Goal: Information Seeking & Learning: Learn about a topic

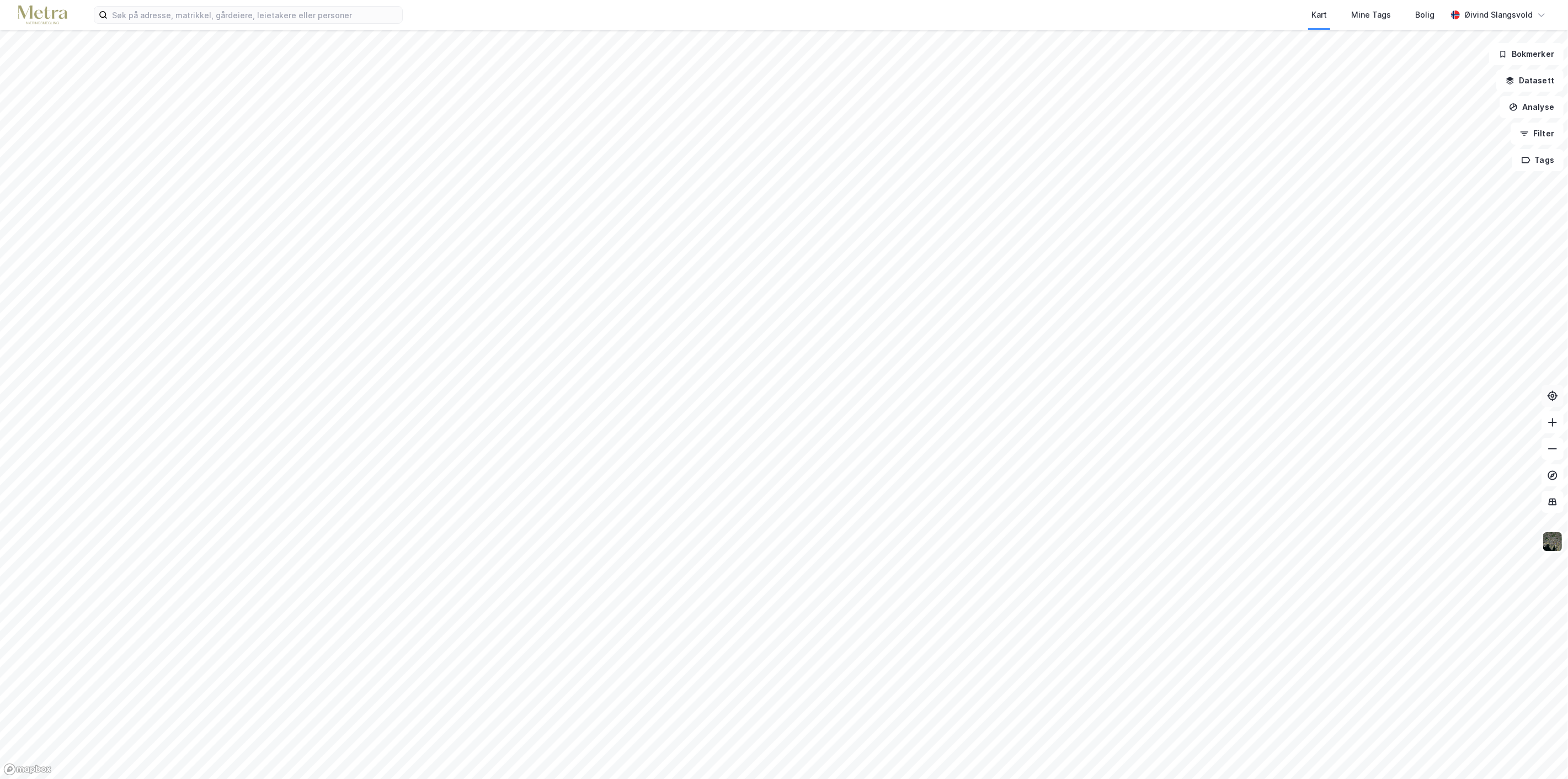
click at [1552, 394] on icon at bounding box center [1553, 395] width 4 height 4
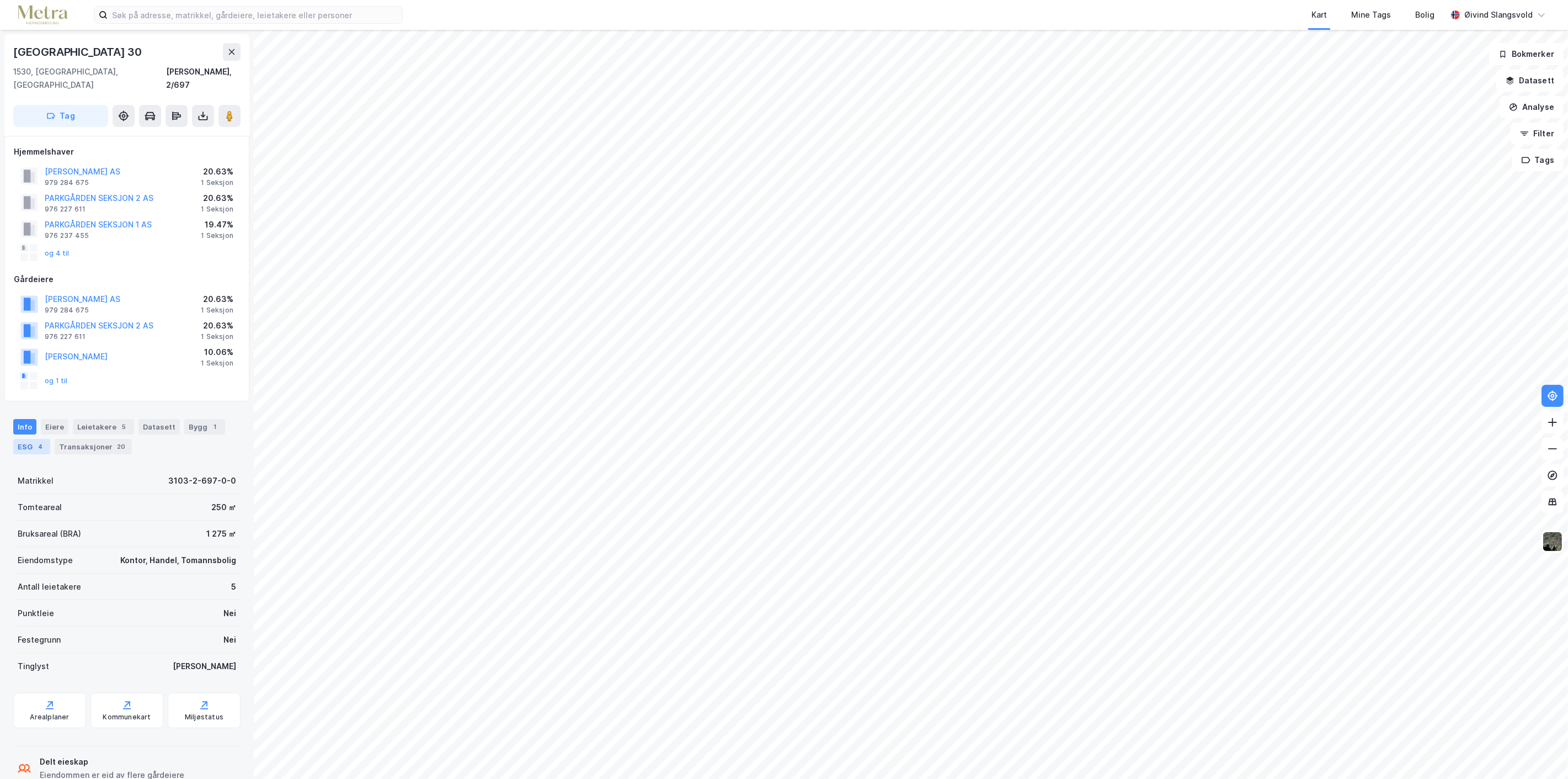
click at [26, 439] on div "ESG 4" at bounding box center [32, 446] width 37 height 15
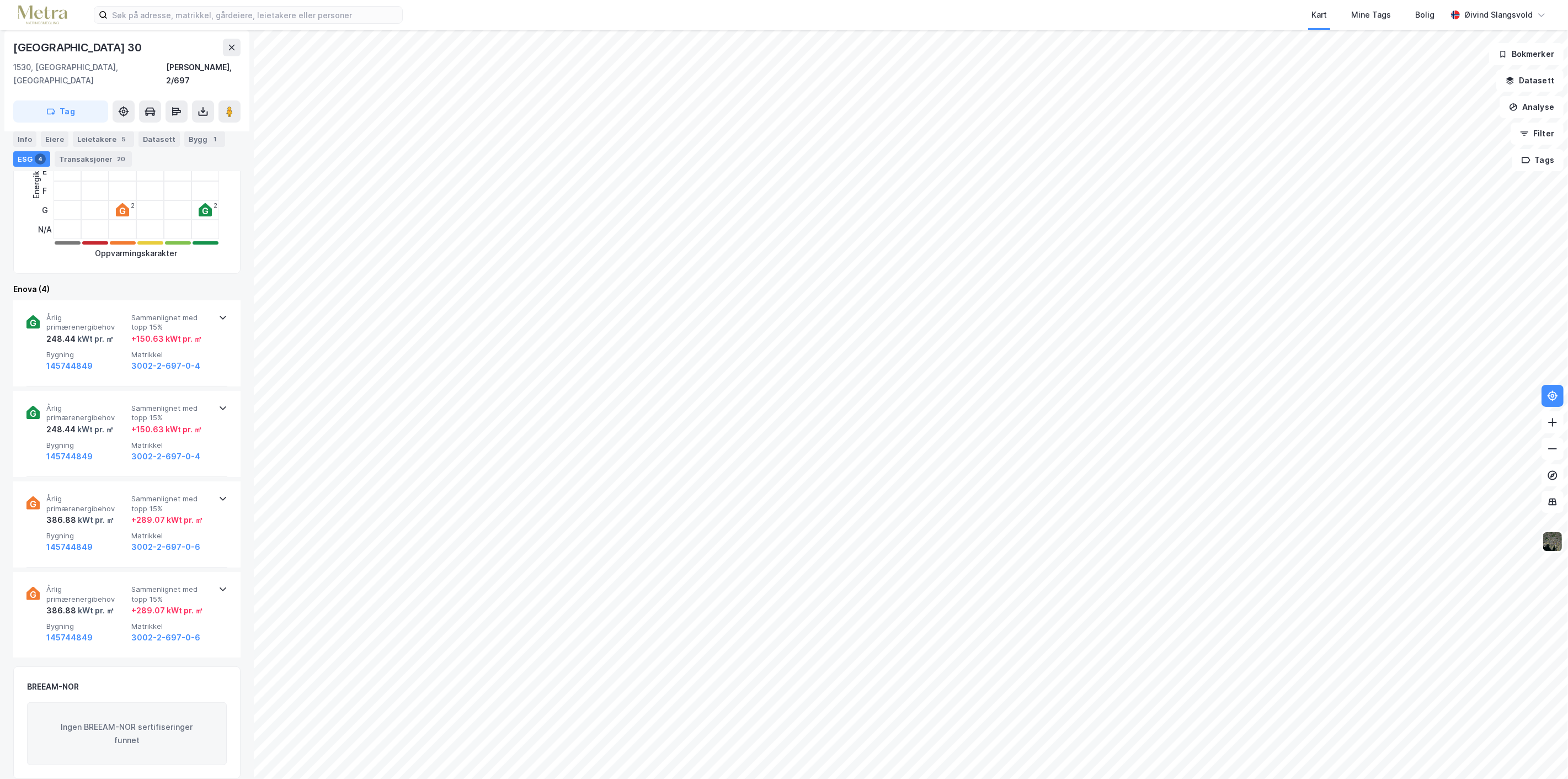
scroll to position [373, 0]
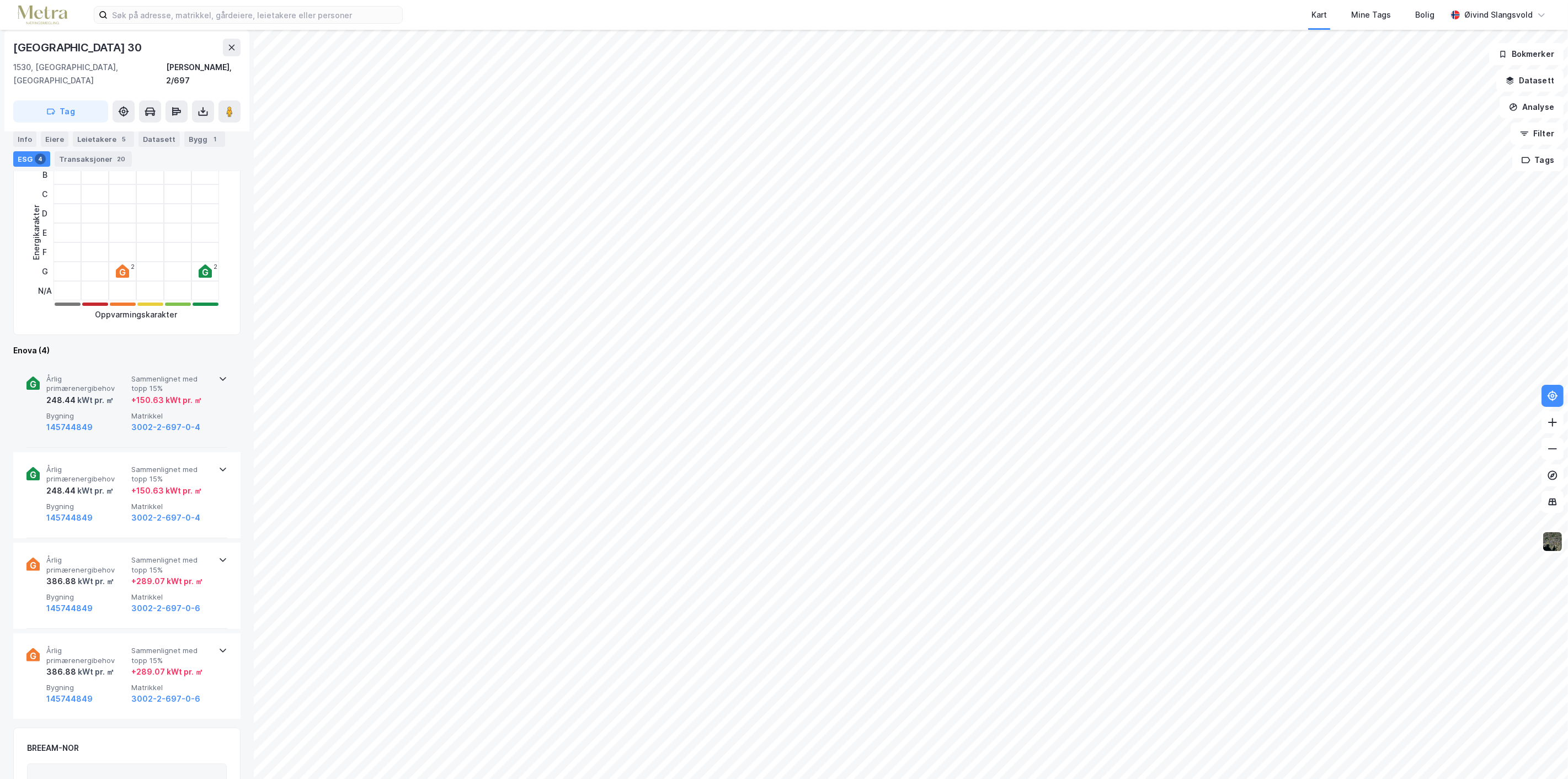
click at [80, 393] on div "kWt pr. ㎡" at bounding box center [94, 400] width 38 height 13
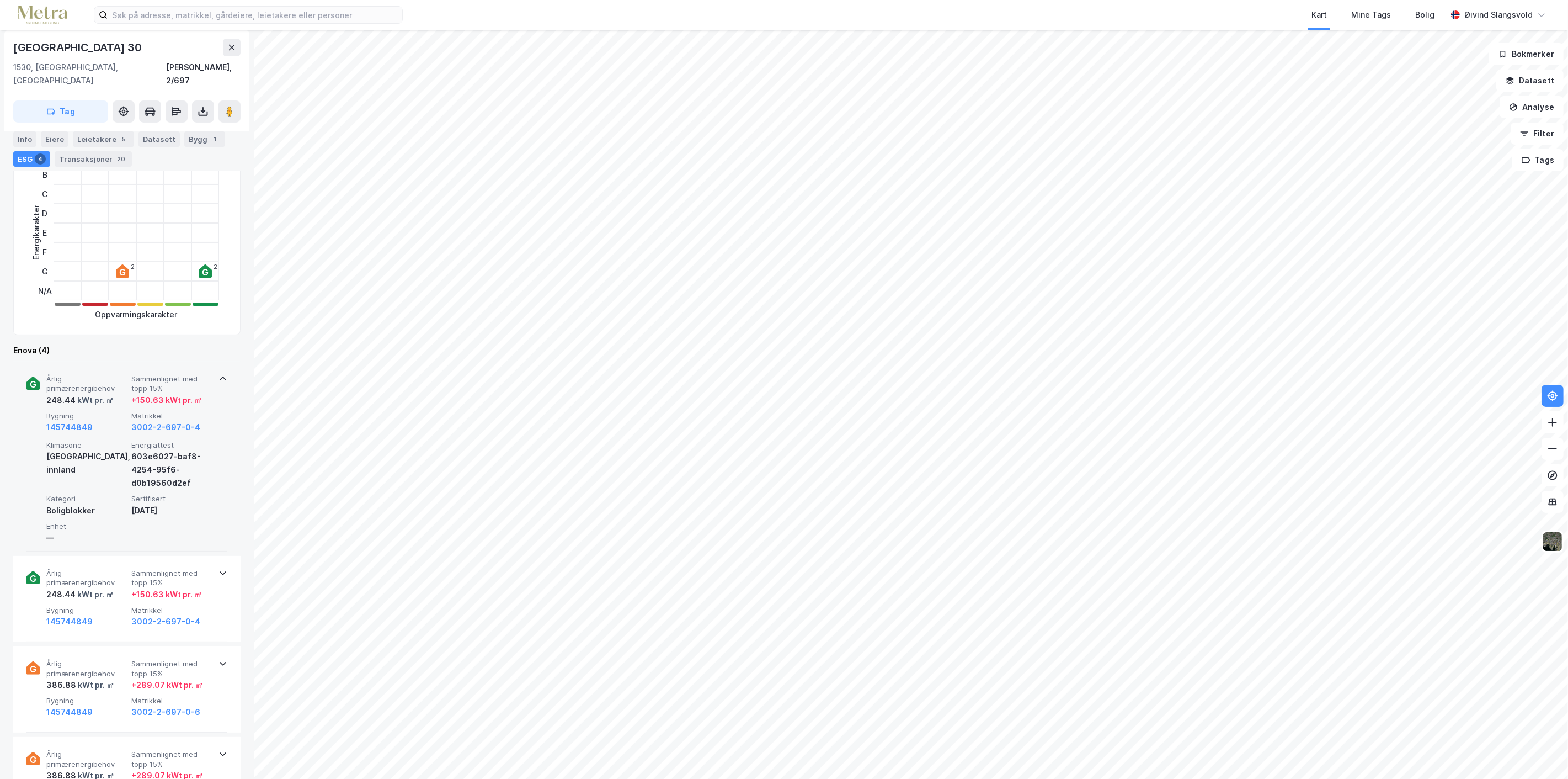
click at [80, 393] on div "kWt pr. ㎡" at bounding box center [94, 400] width 38 height 13
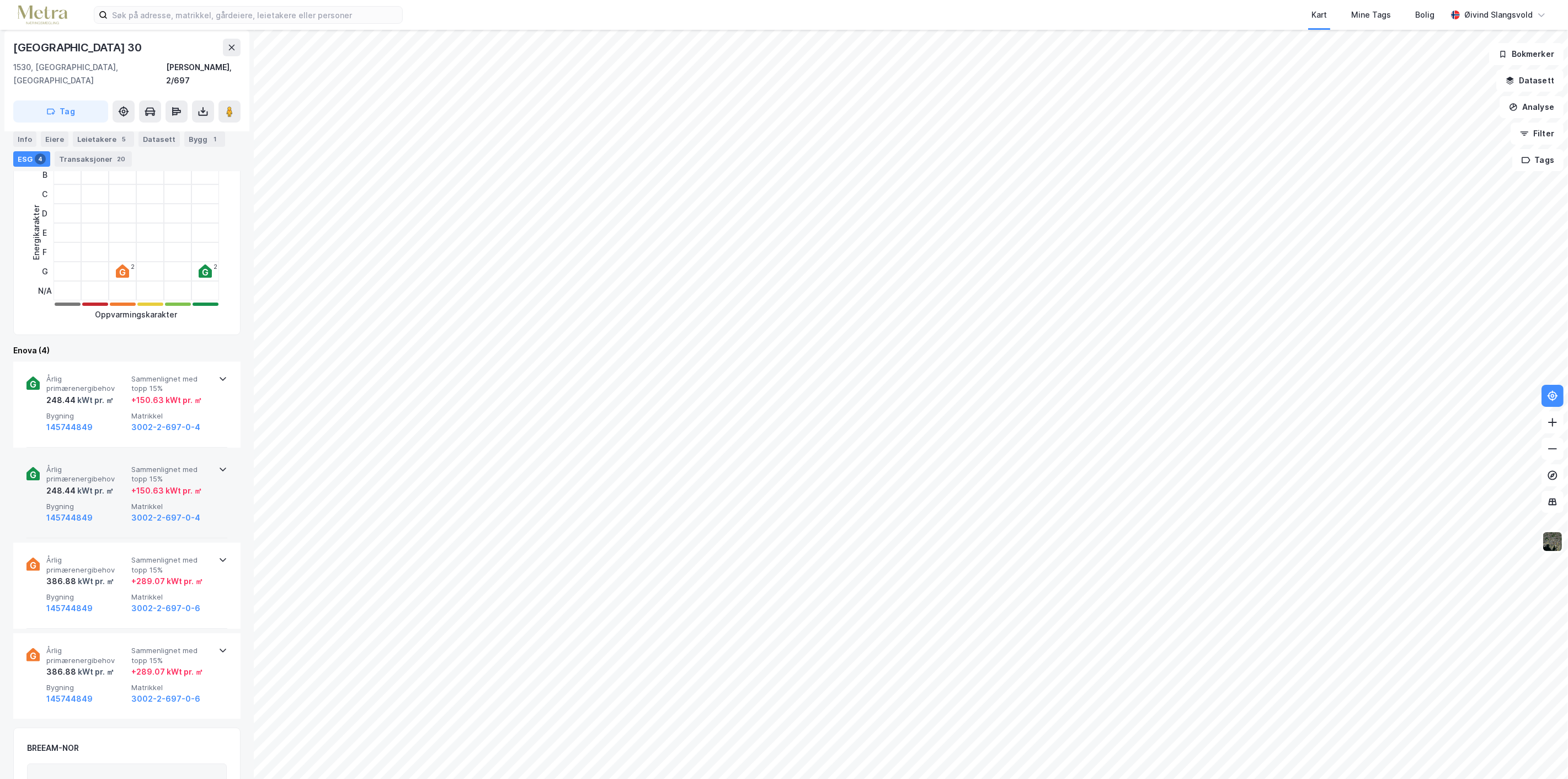
click at [100, 484] on div "kWt pr. ㎡" at bounding box center [94, 491] width 38 height 13
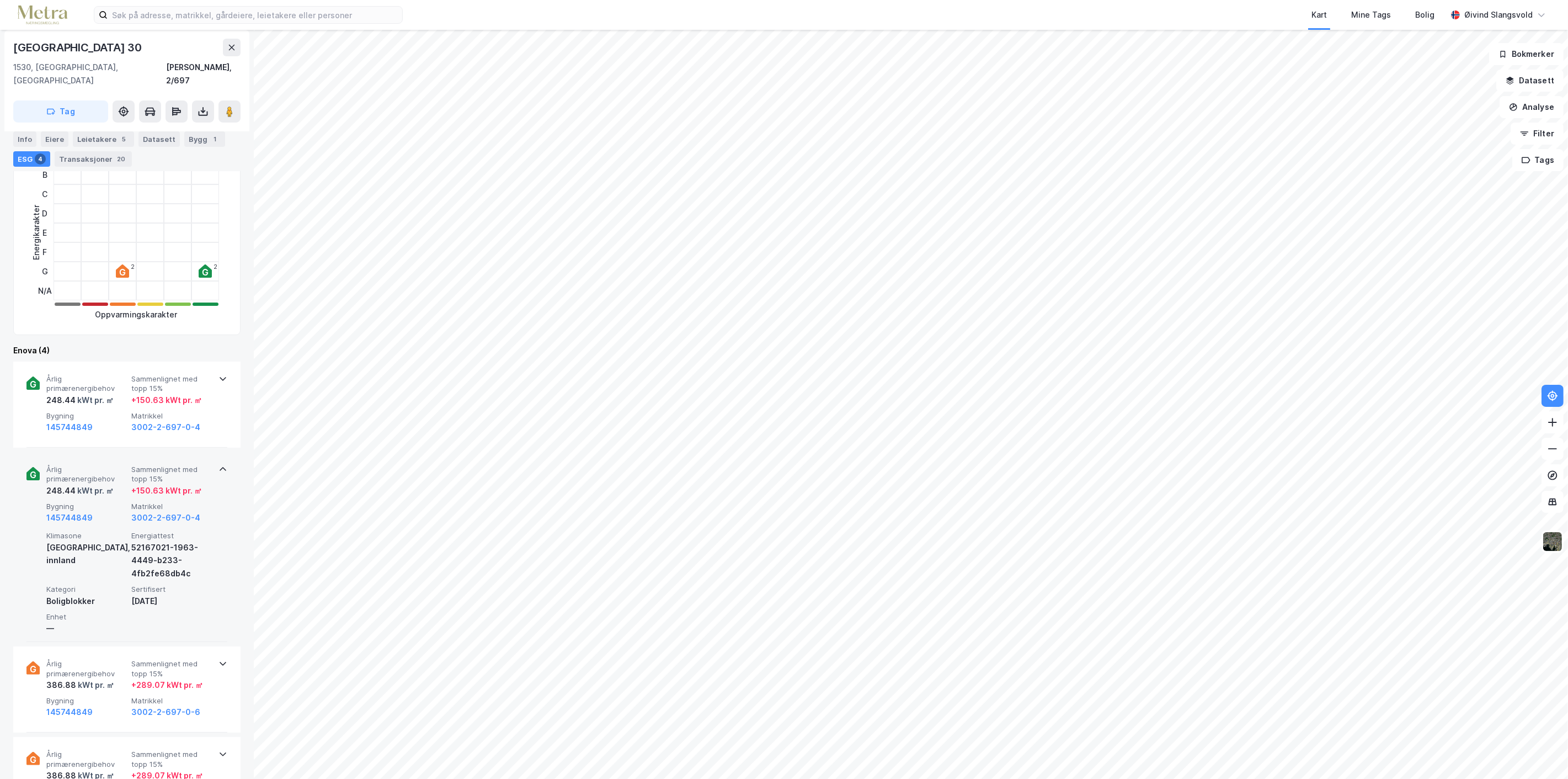
click at [100, 484] on div "kWt pr. ㎡" at bounding box center [94, 491] width 38 height 13
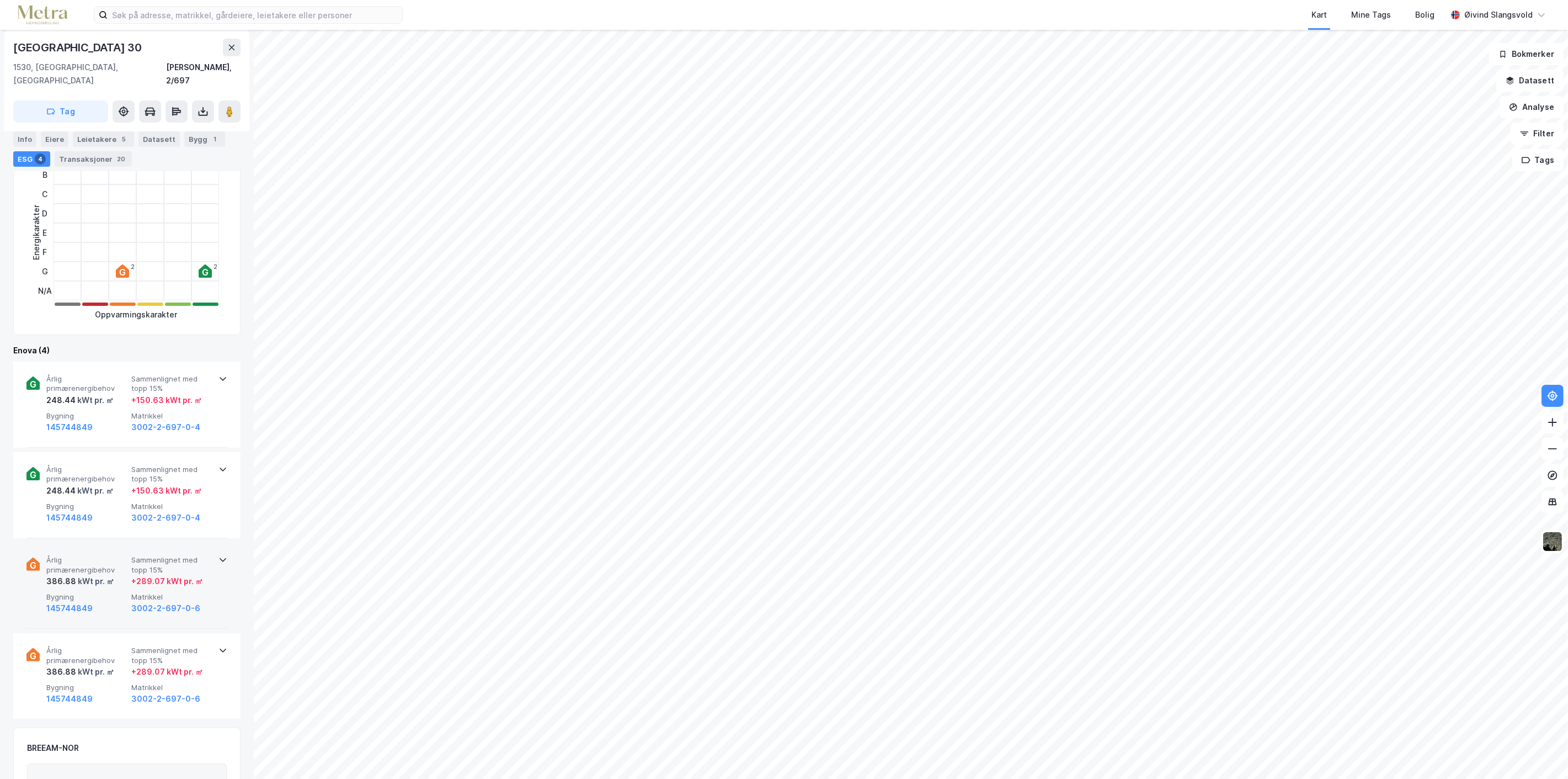
click at [89, 575] on div "kWt pr. ㎡" at bounding box center [95, 582] width 38 height 13
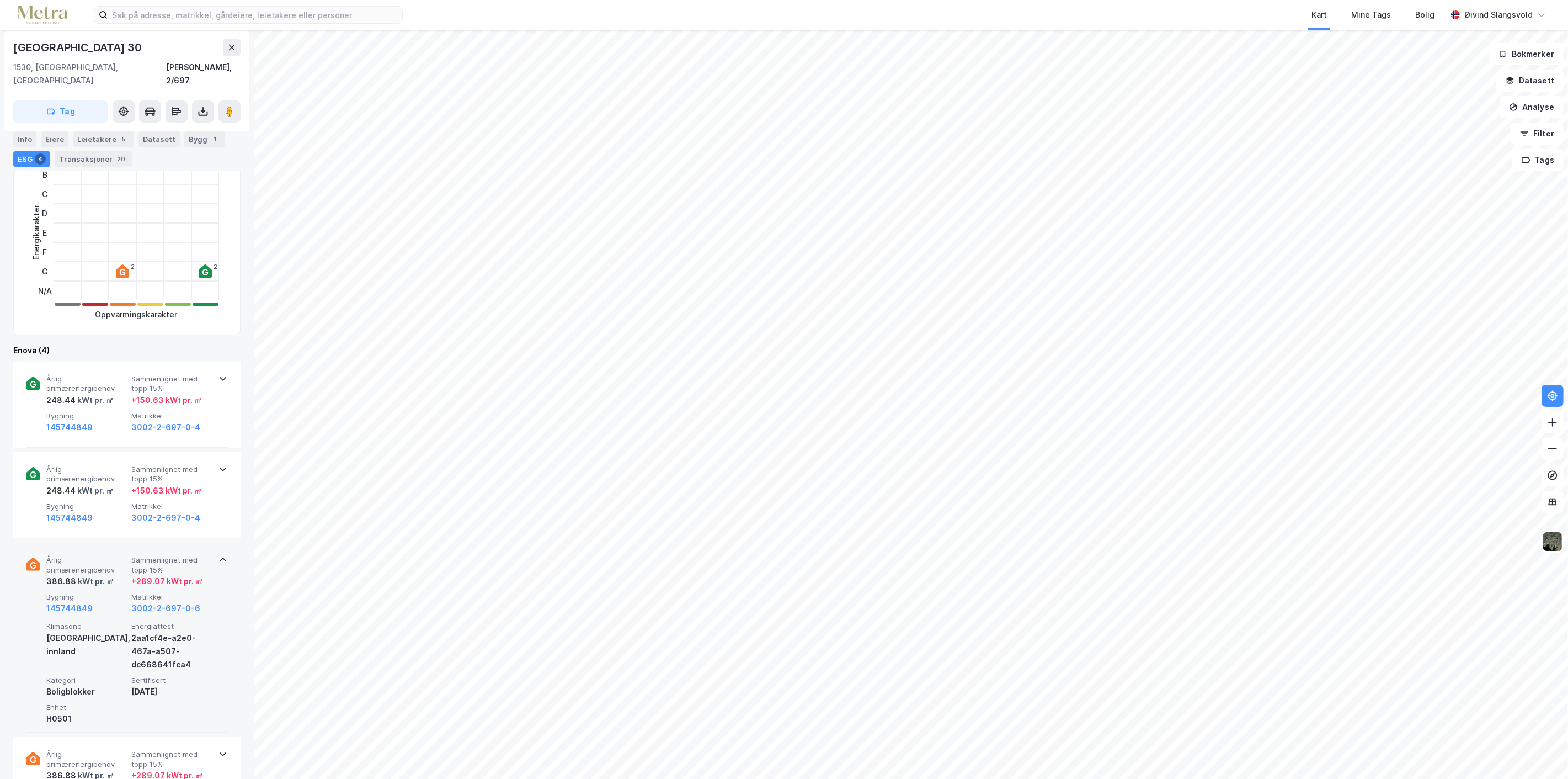
click at [89, 575] on div "kWt pr. ㎡" at bounding box center [95, 582] width 38 height 13
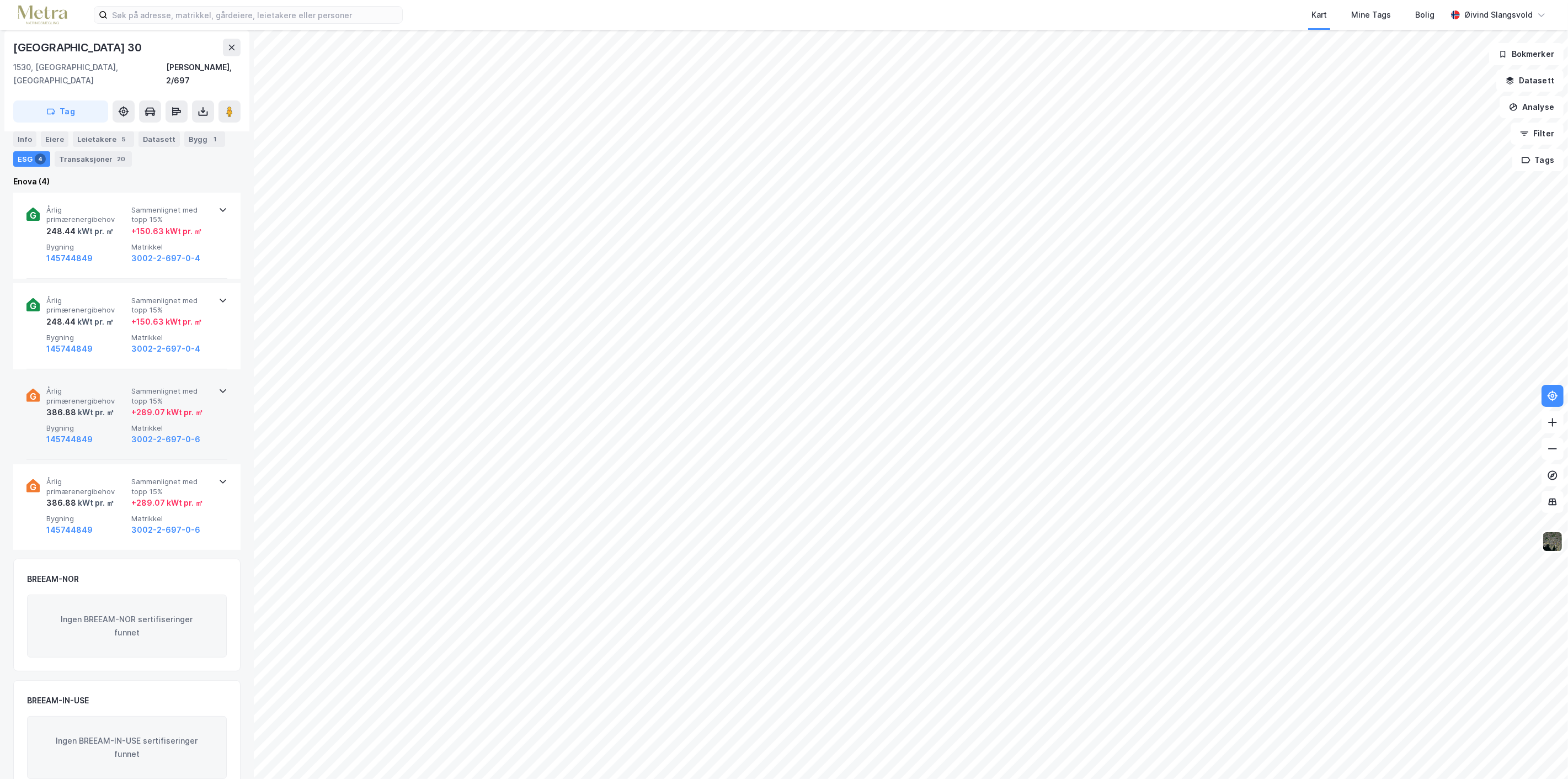
scroll to position [557, 0]
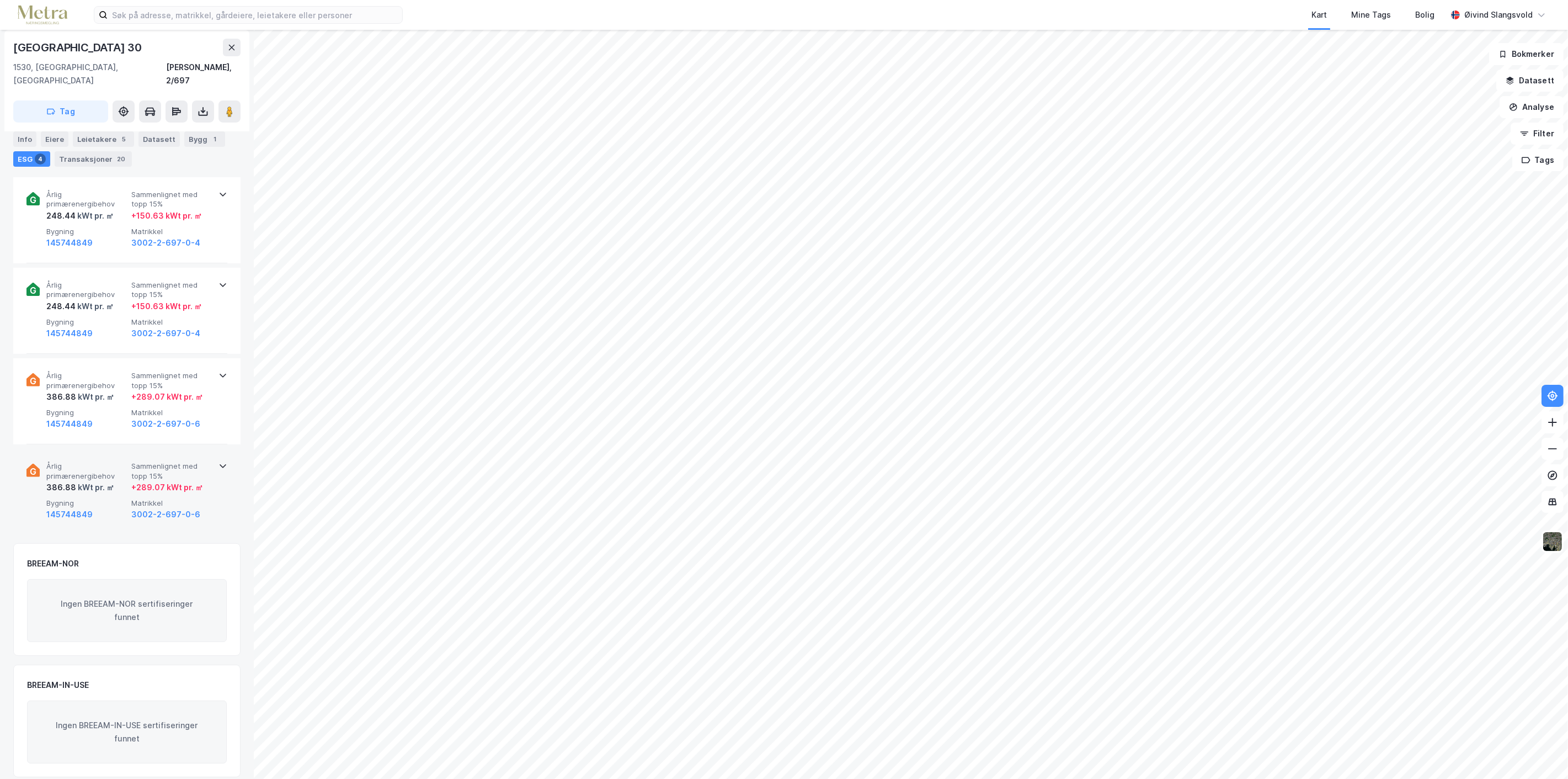
click at [87, 481] on div "kWt pr. ㎡" at bounding box center [95, 487] width 38 height 13
